Goal: Task Accomplishment & Management: Use online tool/utility

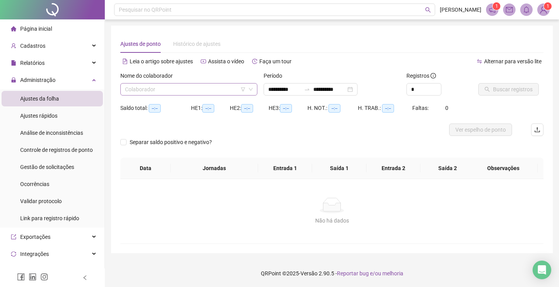
click at [169, 88] on input "search" at bounding box center [185, 89] width 121 height 12
type input "**********"
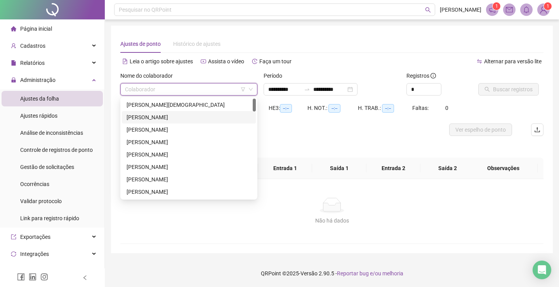
click at [154, 116] on div "[PERSON_NAME]" at bounding box center [189, 117] width 125 height 9
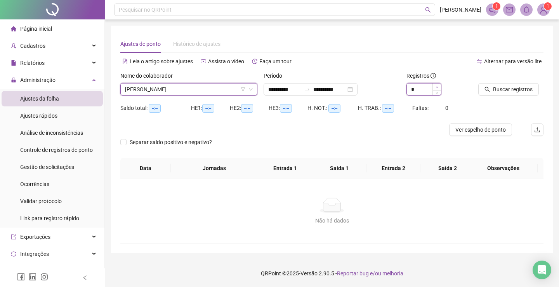
type input "*"
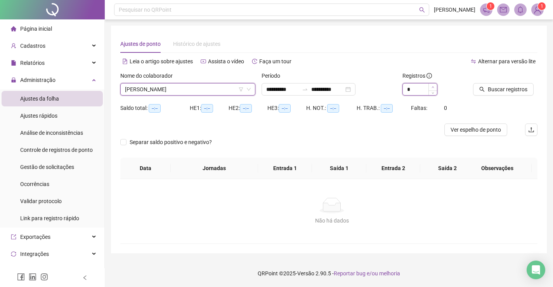
click at [436, 89] on span "Increase Value" at bounding box center [432, 86] width 9 height 7
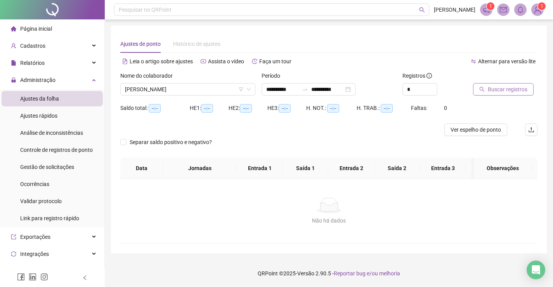
click at [500, 90] on span "Buscar registros" at bounding box center [508, 89] width 40 height 9
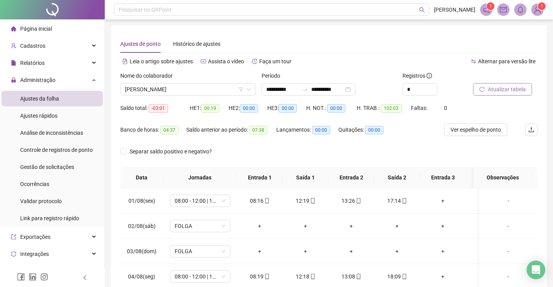
click at [28, 28] on span "Página inicial" at bounding box center [36, 29] width 32 height 6
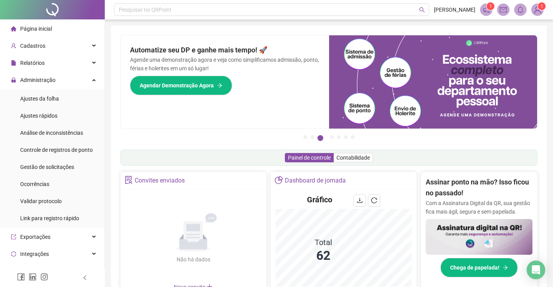
click at [537, 9] on img at bounding box center [538, 10] width 12 height 12
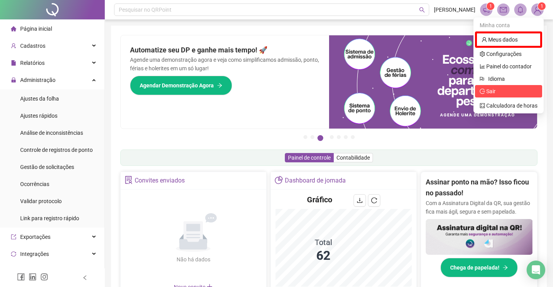
click at [498, 94] on span "Sair" at bounding box center [509, 91] width 58 height 9
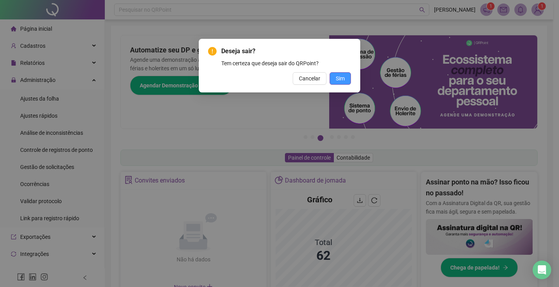
click at [348, 78] on button "Sim" at bounding box center [339, 78] width 21 height 12
